Goal: Information Seeking & Learning: Understand process/instructions

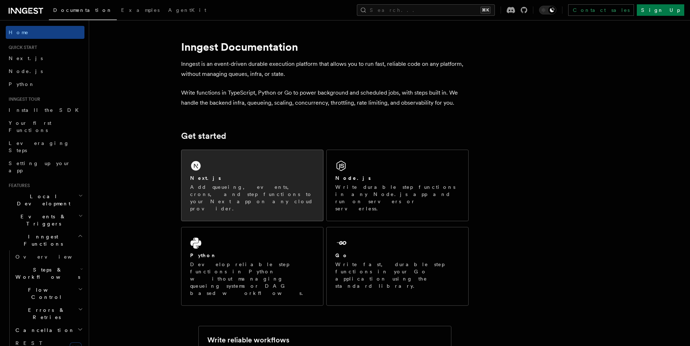
click at [230, 183] on p "Add queueing, events, crons, and step functions to your Next app on any cloud p…" at bounding box center [252, 197] width 124 height 29
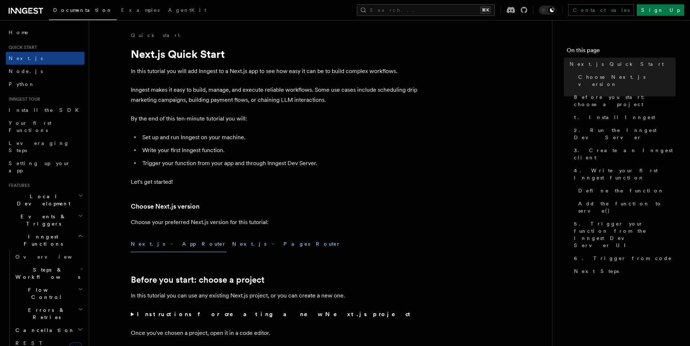
click at [232, 245] on button "Next.js - Pages Router" at bounding box center [286, 244] width 108 height 16
click at [165, 248] on button "Next.js - App Router" at bounding box center [179, 244] width 96 height 16
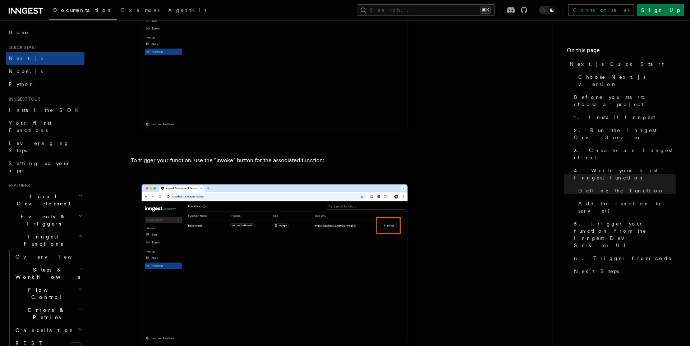
scroll to position [1726, 0]
